Goal: Answer question/provide support

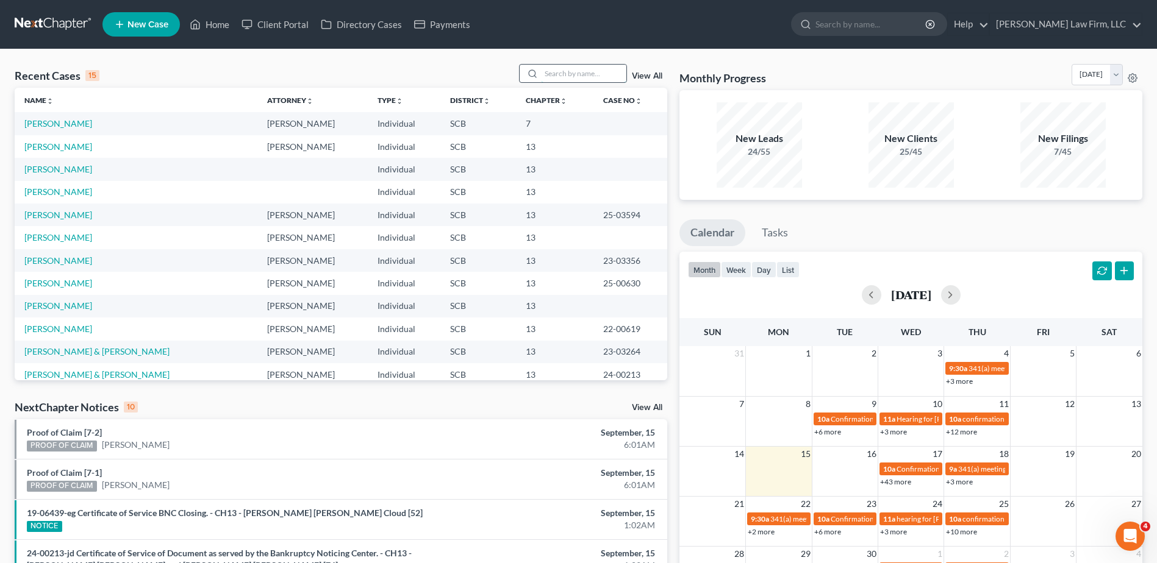
click at [573, 79] on input "search" at bounding box center [583, 74] width 85 height 18
type input "[PERSON_NAME]"
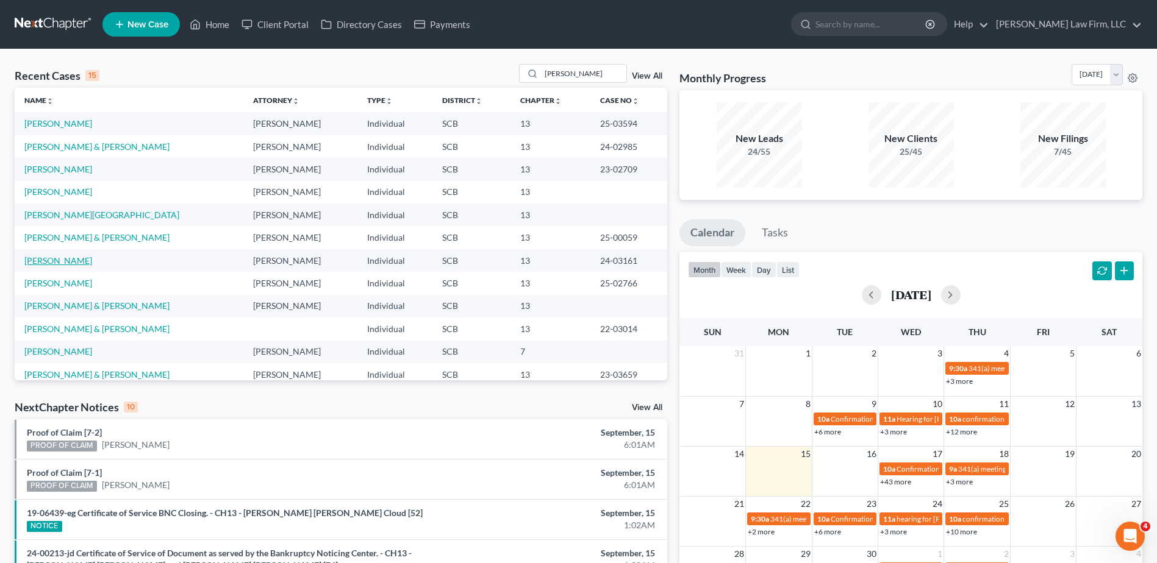
click at [68, 262] on link "[PERSON_NAME]" at bounding box center [58, 260] width 68 height 10
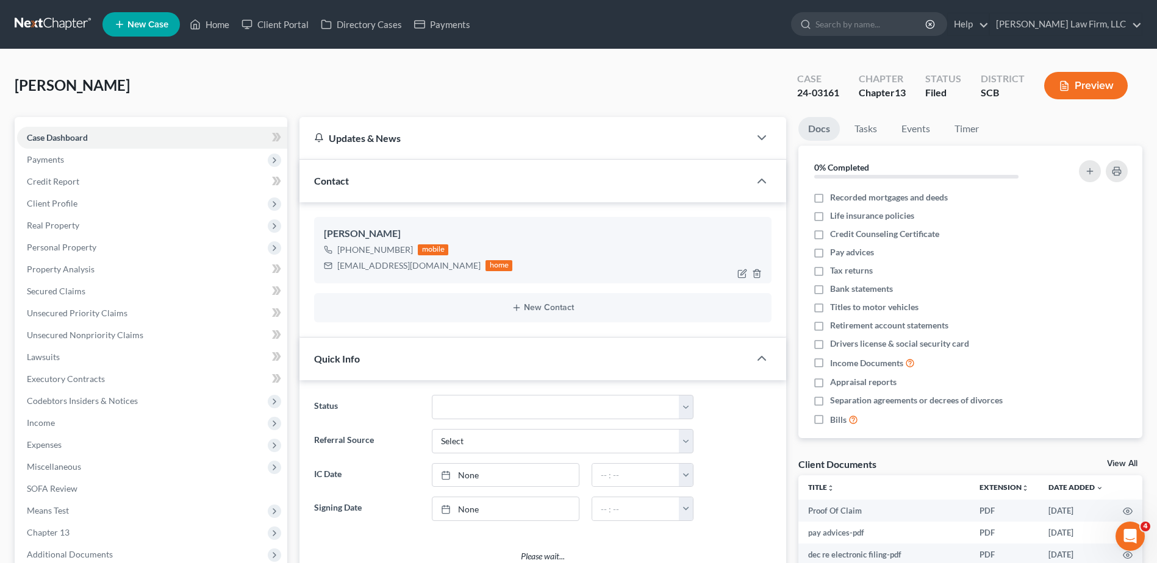
select select "0"
click at [895, 25] on input "search" at bounding box center [871, 24] width 112 height 23
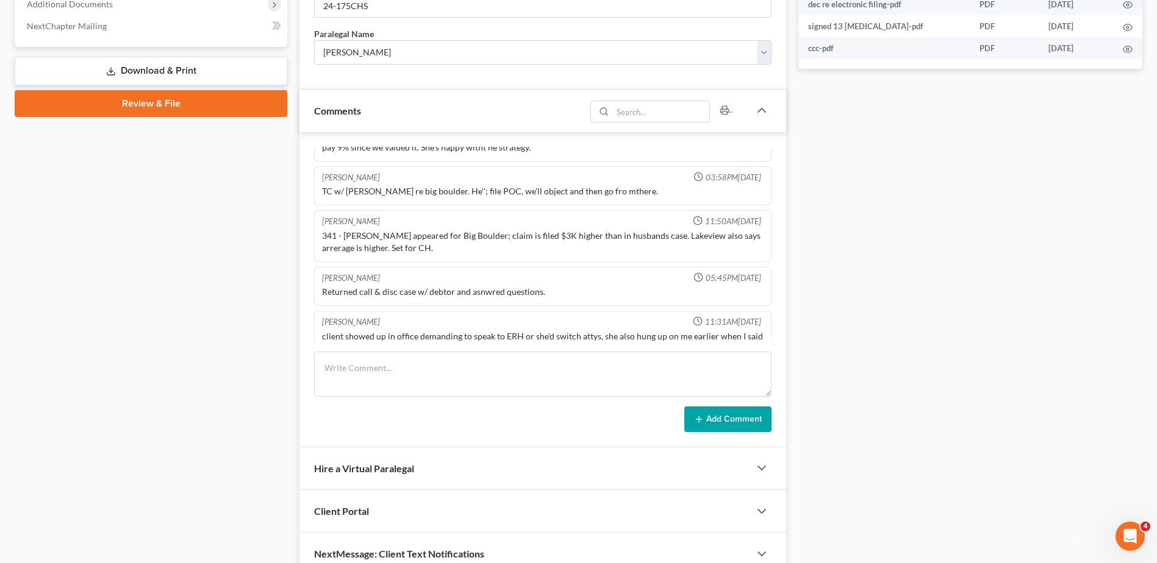
scroll to position [610, 0]
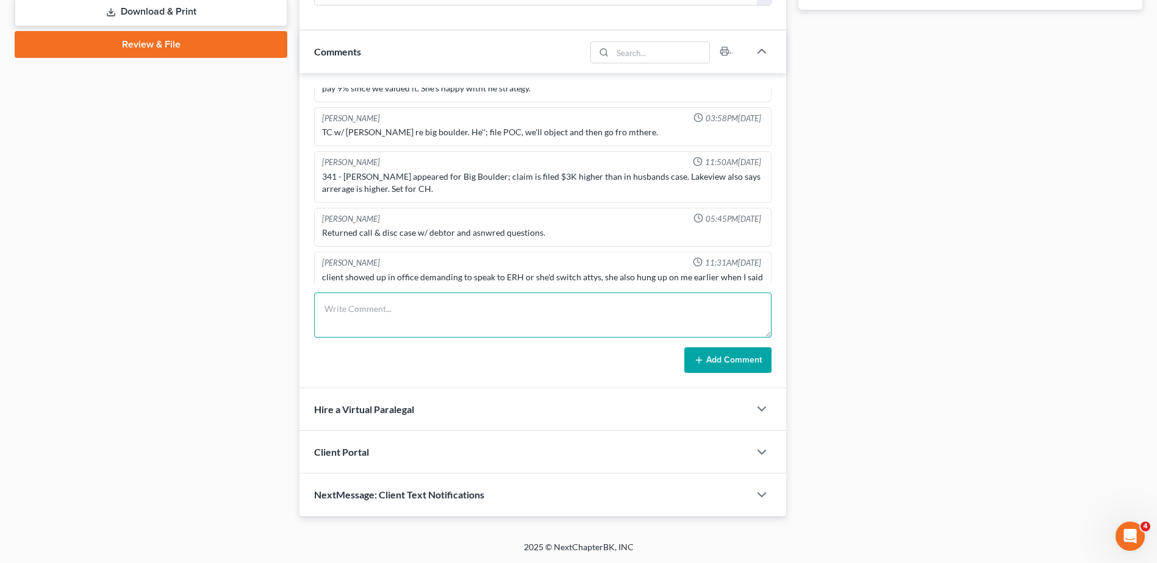
click at [384, 303] on textarea at bounding box center [542, 315] width 457 height 45
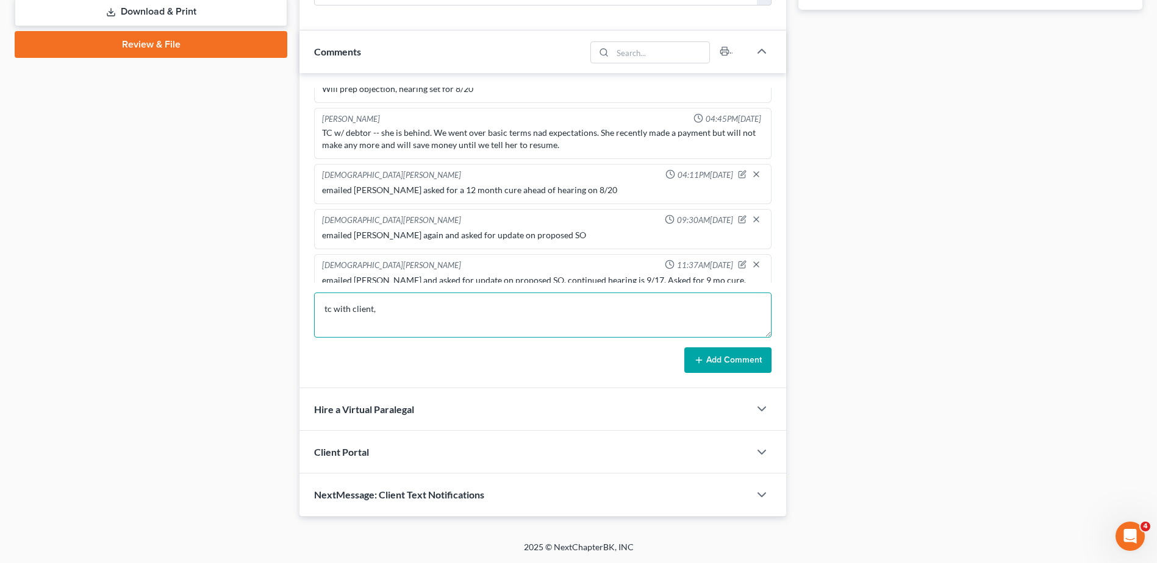
scroll to position [674, 0]
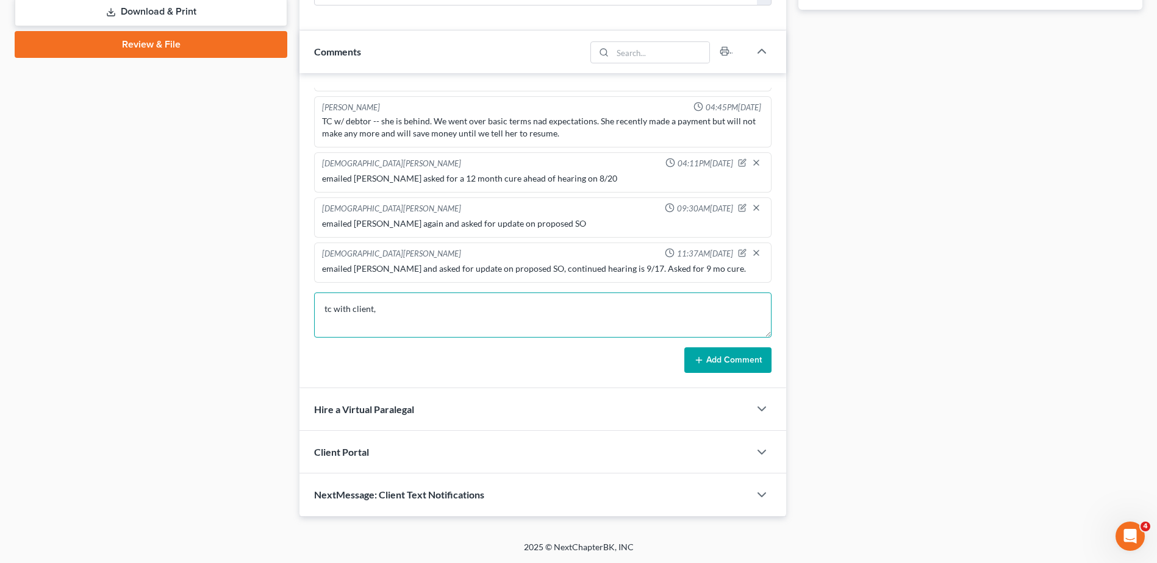
click at [407, 297] on textarea "tc with client," at bounding box center [542, 315] width 457 height 45
type textarea "tc with client to discuss SO, she agrees to terms and understands drop dead cla…"
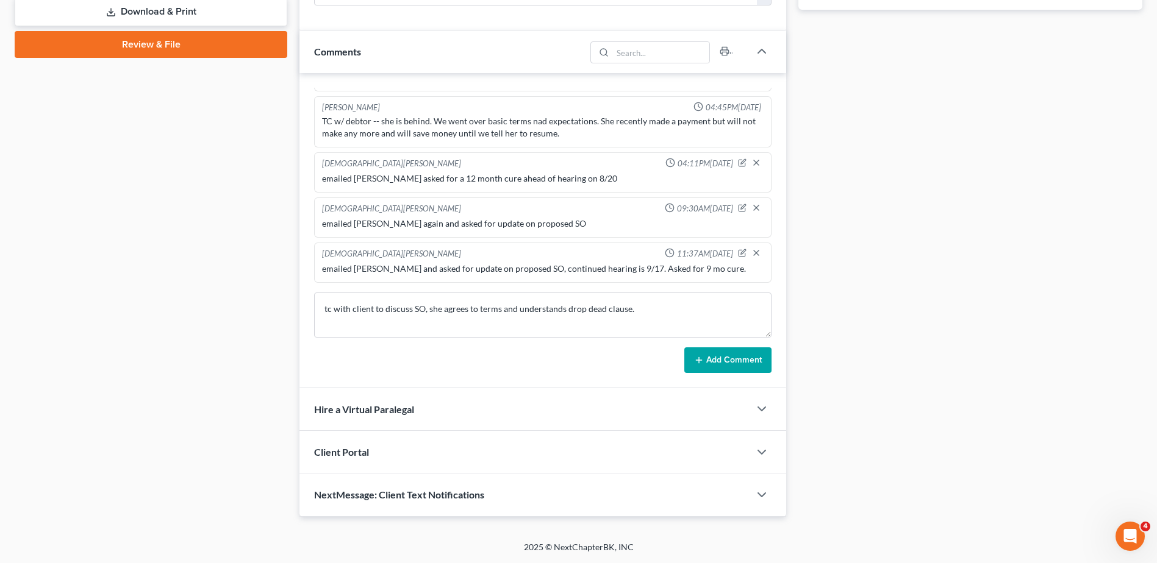
click at [709, 355] on button "Add Comment" at bounding box center [727, 361] width 87 height 26
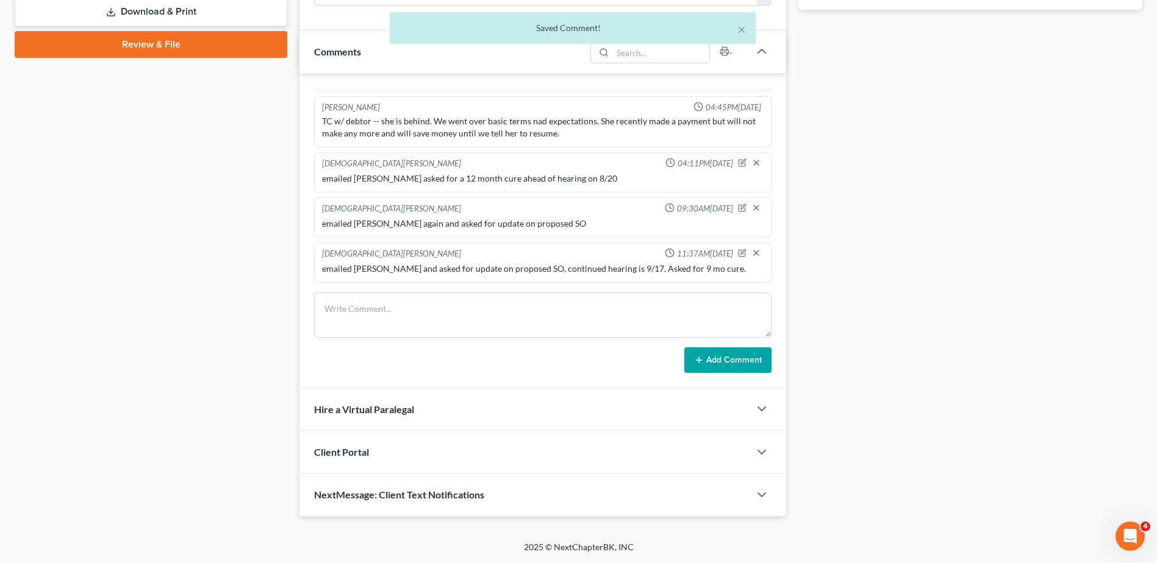
scroll to position [720, 0]
